Goal: Task Accomplishment & Management: Manage account settings

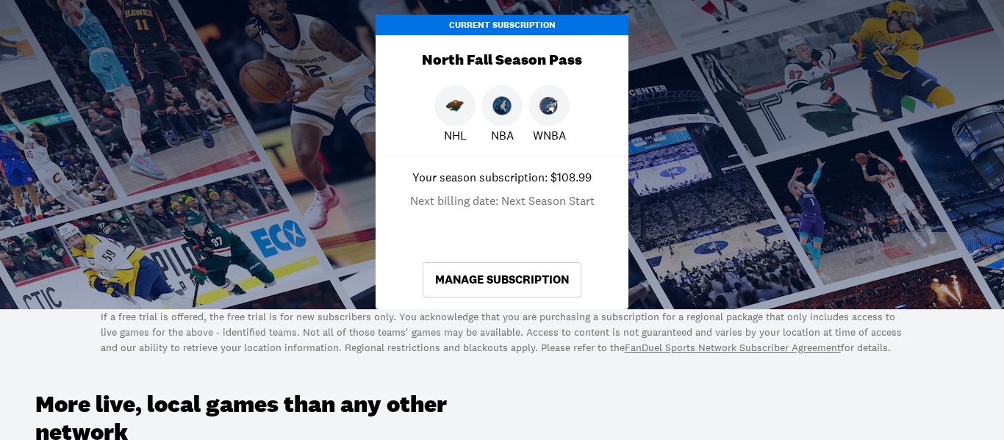
scroll to position [449, 0]
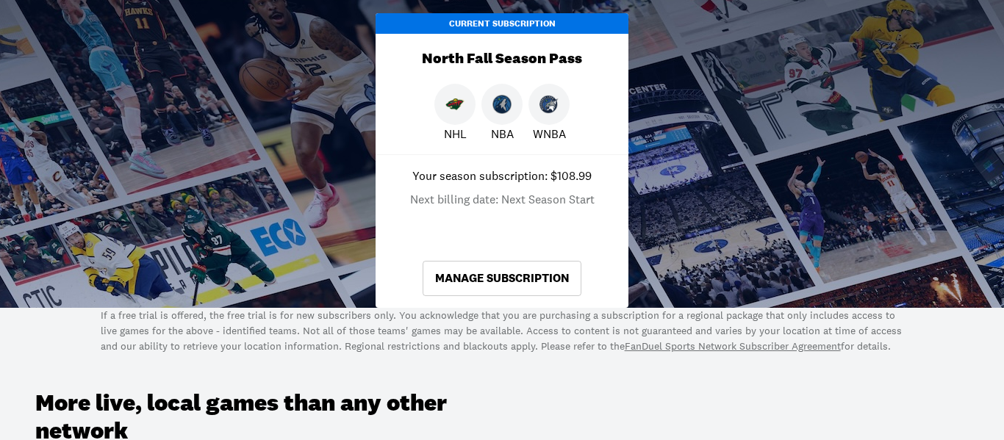
click at [559, 280] on link "Manage Subscription" at bounding box center [502, 278] width 159 height 35
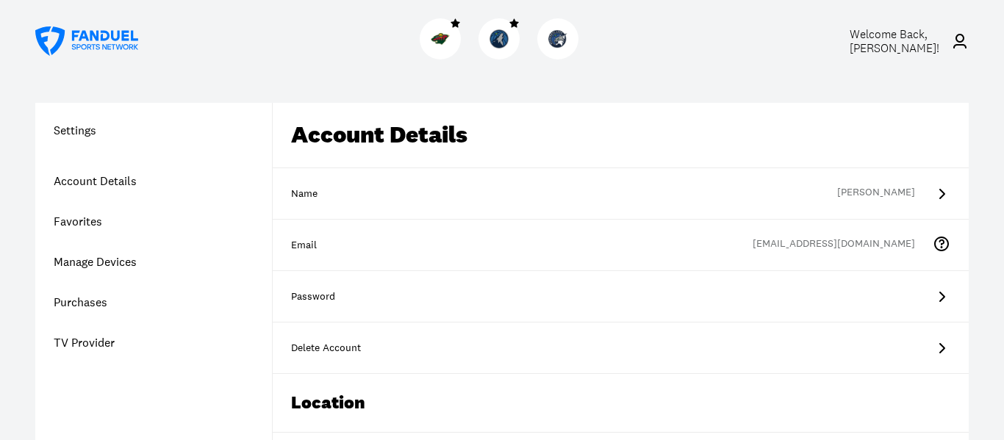
click at [90, 305] on link "Purchases" at bounding box center [153, 302] width 237 height 40
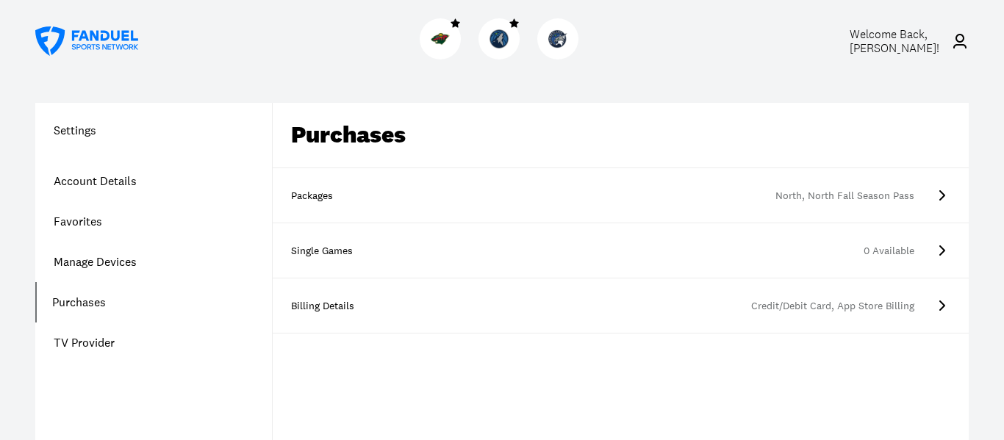
click at [933, 300] on icon at bounding box center [942, 306] width 18 height 18
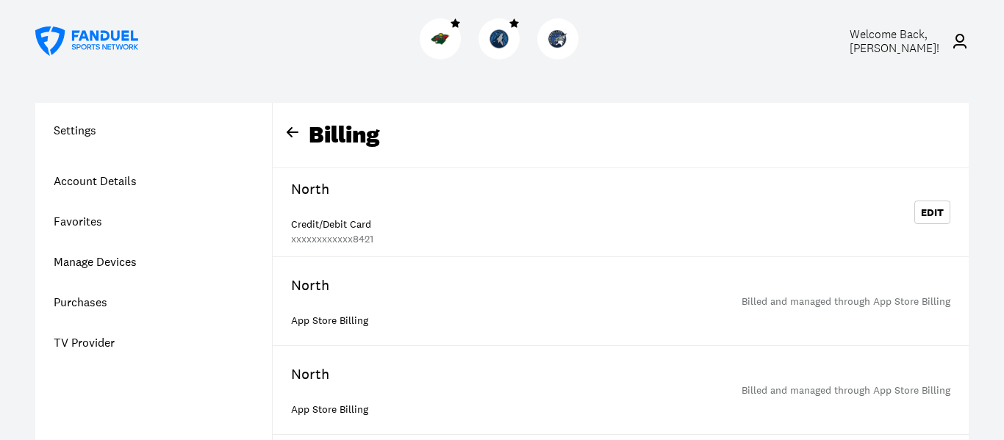
click at [101, 174] on link "Account Details" at bounding box center [153, 181] width 237 height 40
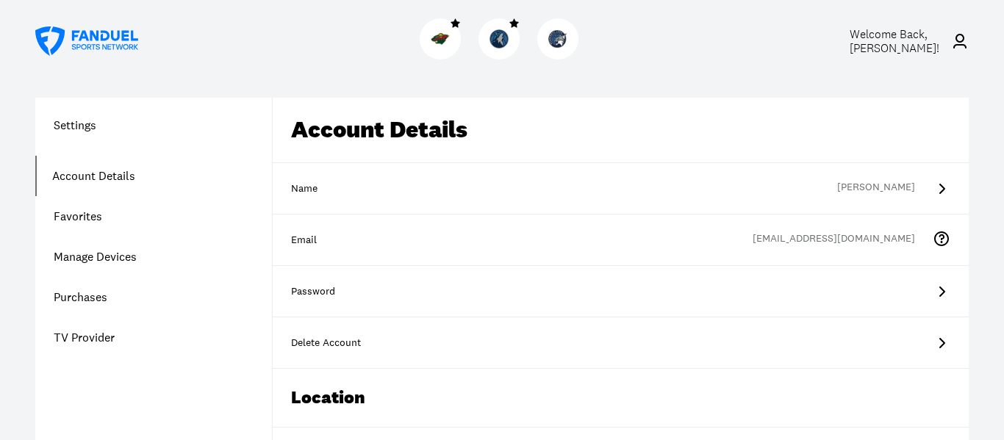
scroll to position [7, 0]
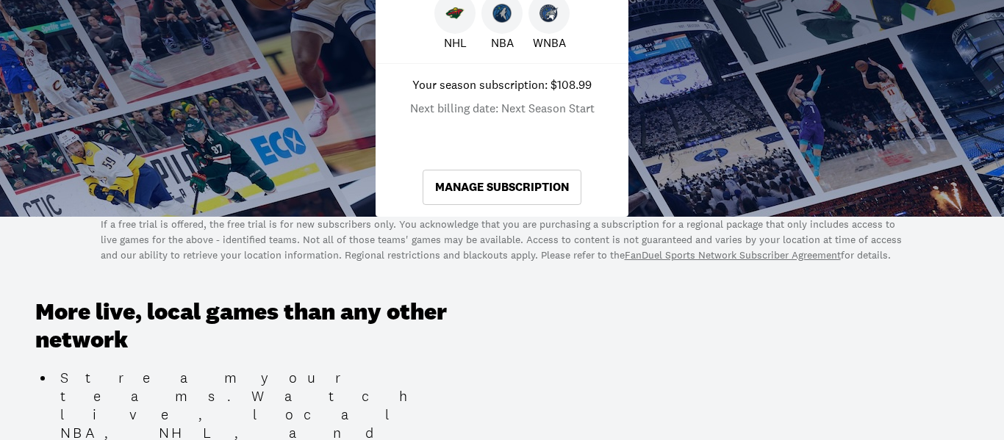
scroll to position [543, 0]
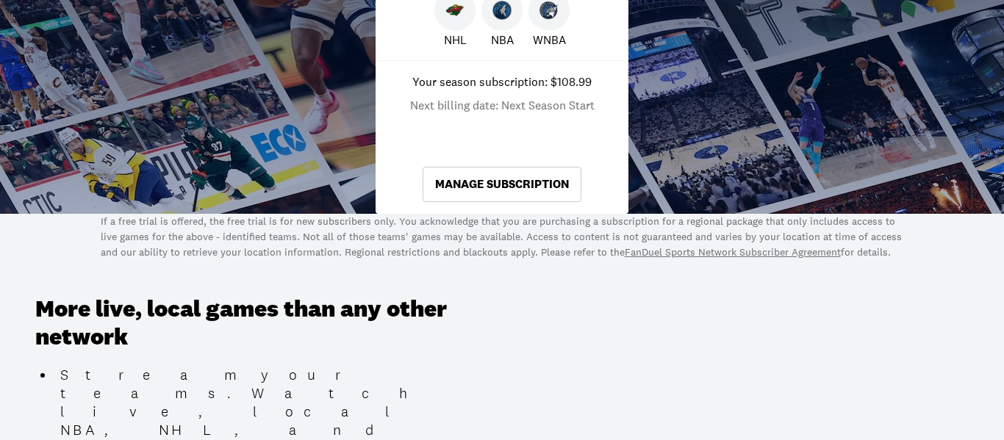
click at [543, 184] on link "Manage Subscription" at bounding box center [502, 184] width 159 height 35
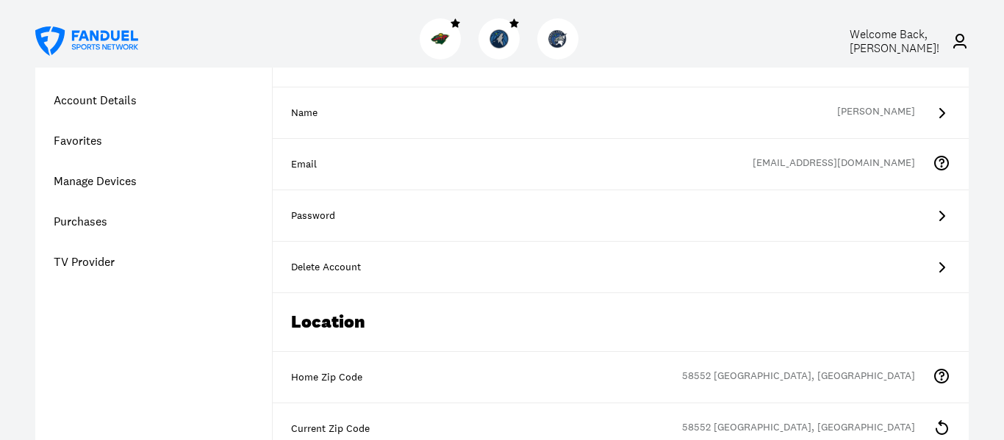
scroll to position [78, 0]
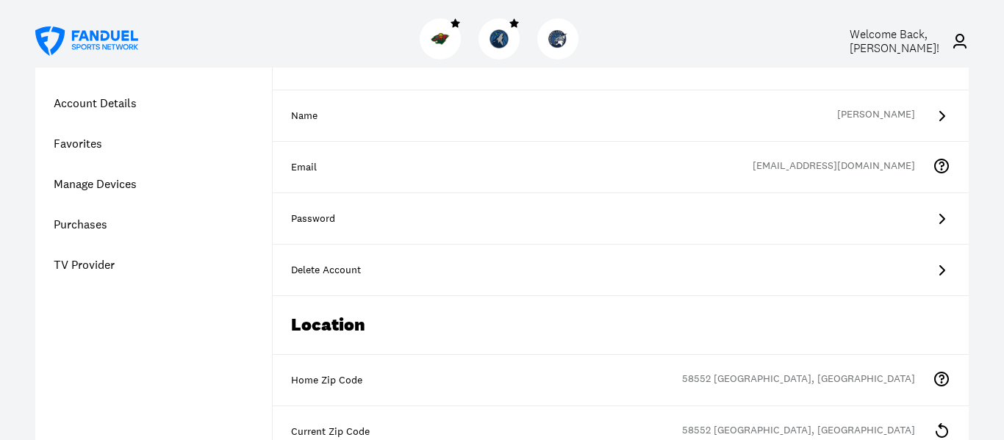
click at [80, 226] on link "Purchases" at bounding box center [153, 224] width 237 height 40
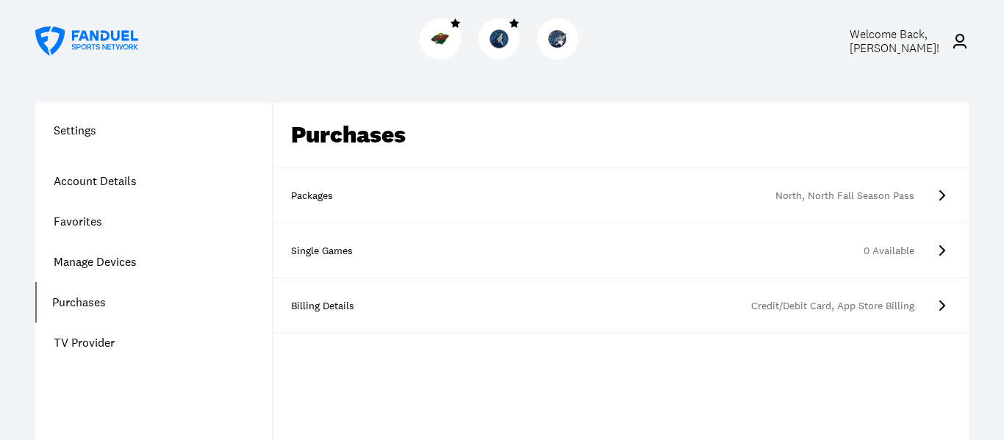
click at [874, 193] on div "North, North Fall Season Pass" at bounding box center [649, 196] width 532 height 15
